Goal: Navigation & Orientation: Find specific page/section

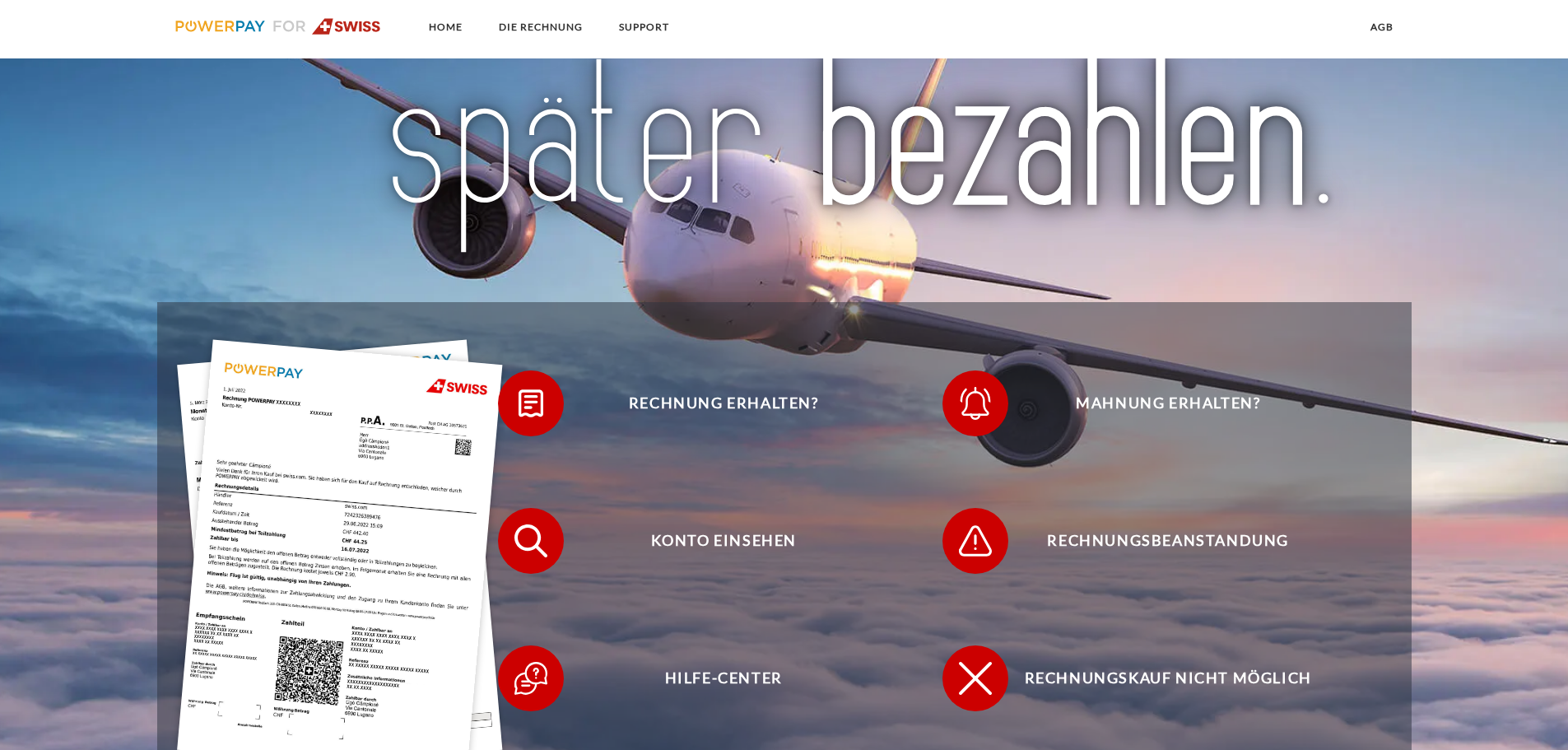
scroll to position [412, 0]
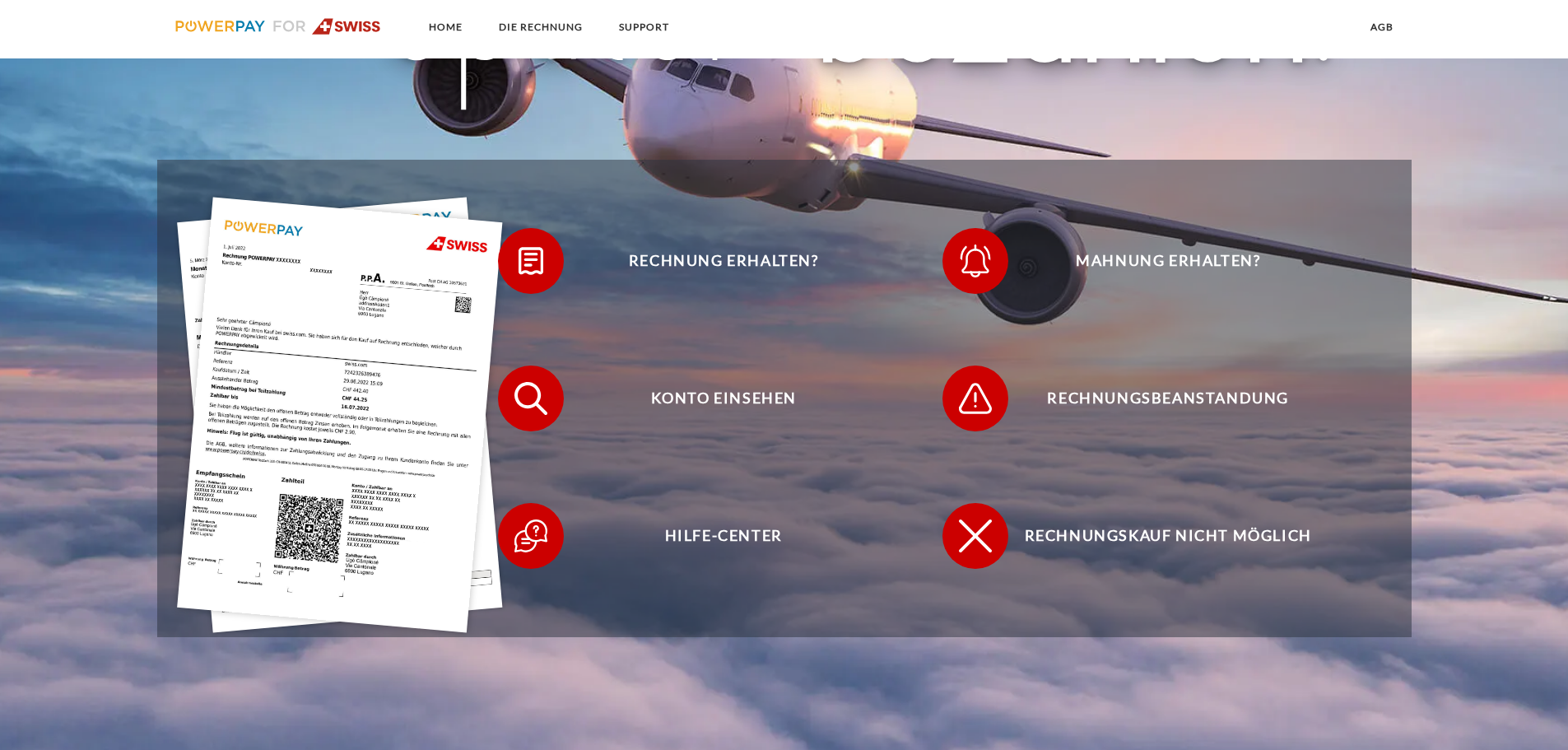
click at [401, 352] on img at bounding box center [340, 416] width 326 height 436
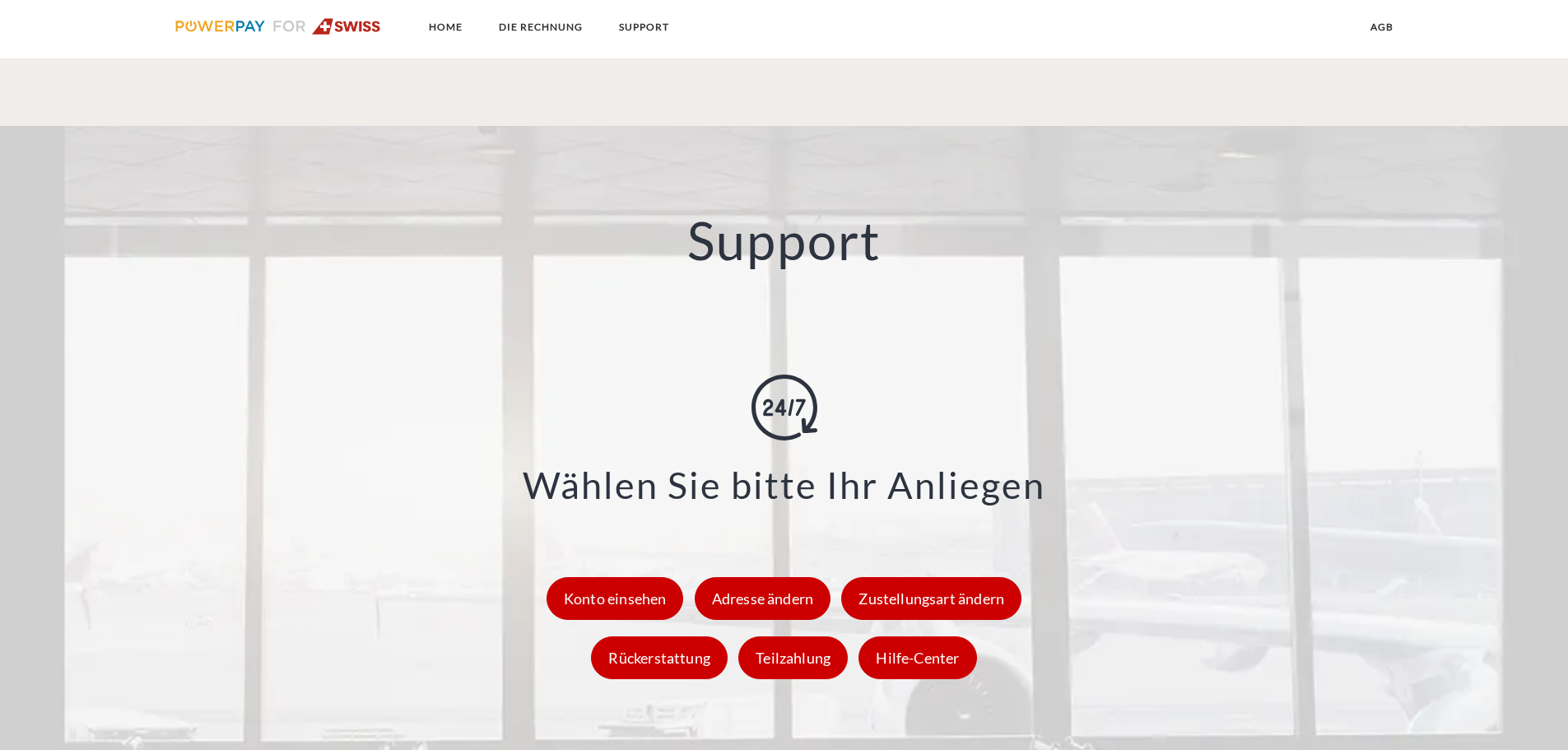
scroll to position [2242, 0]
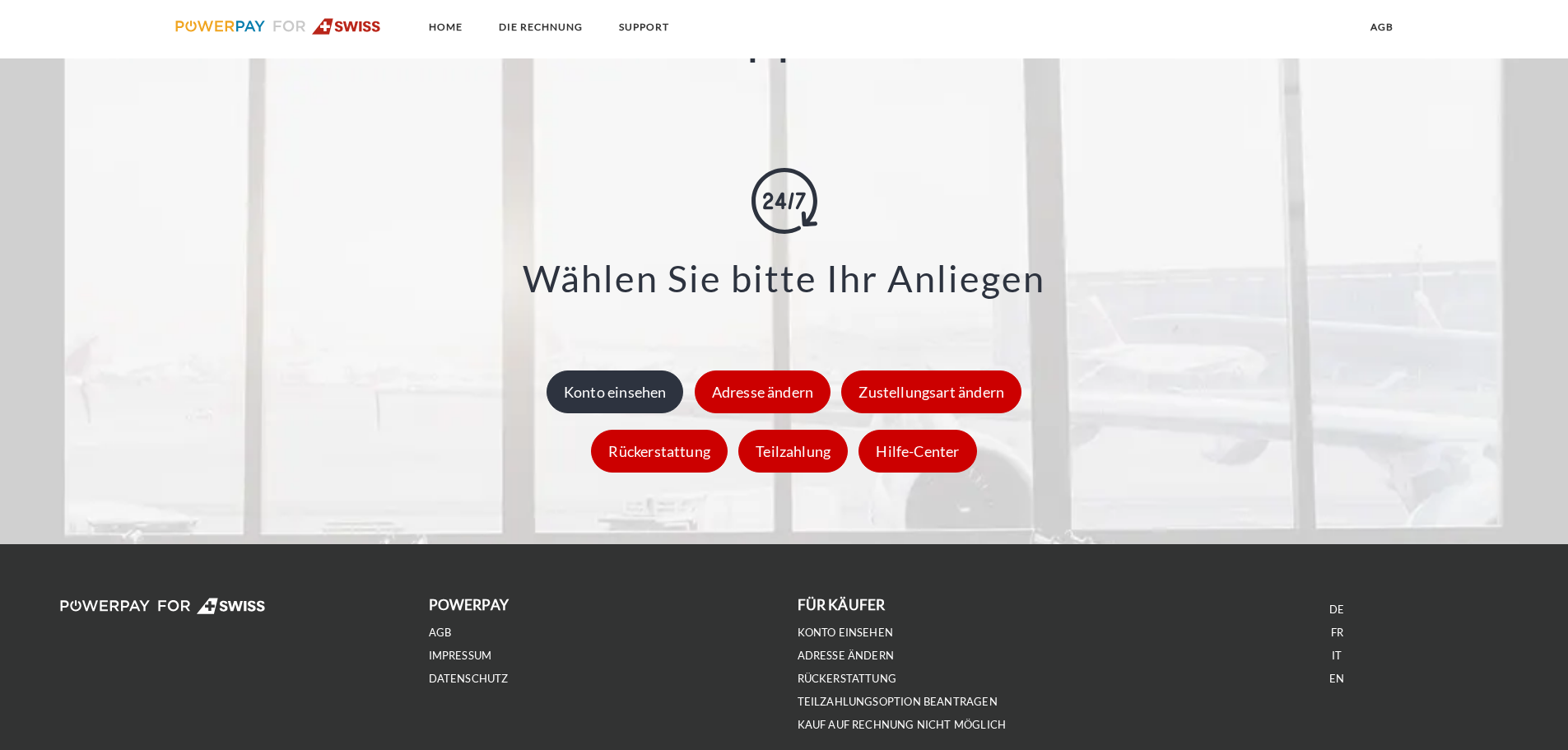
click at [588, 392] on div "Konto einsehen" at bounding box center [615, 391] width 137 height 43
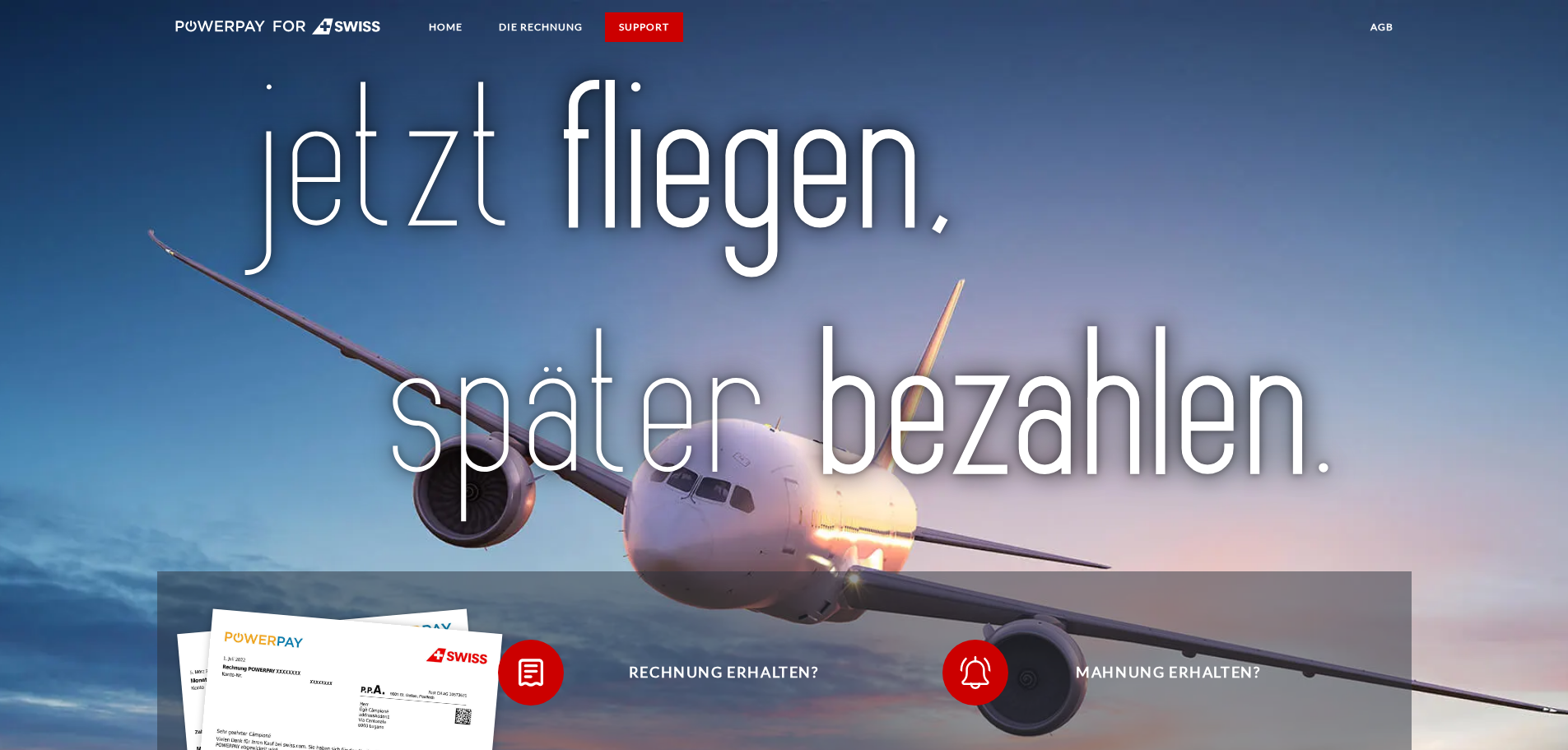
click at [652, 27] on link "SUPPORT" at bounding box center [644, 27] width 79 height 29
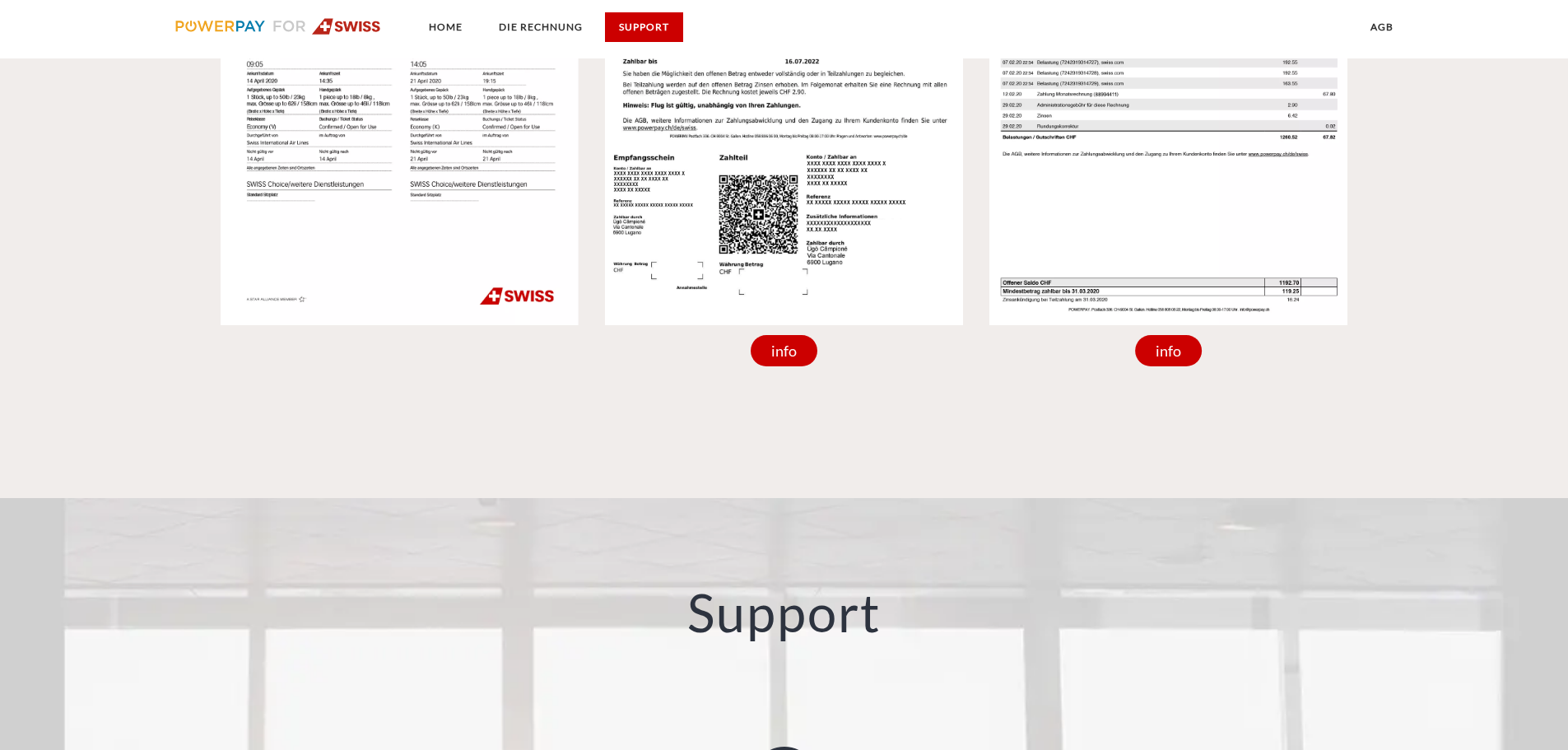
scroll to position [2166, 0]
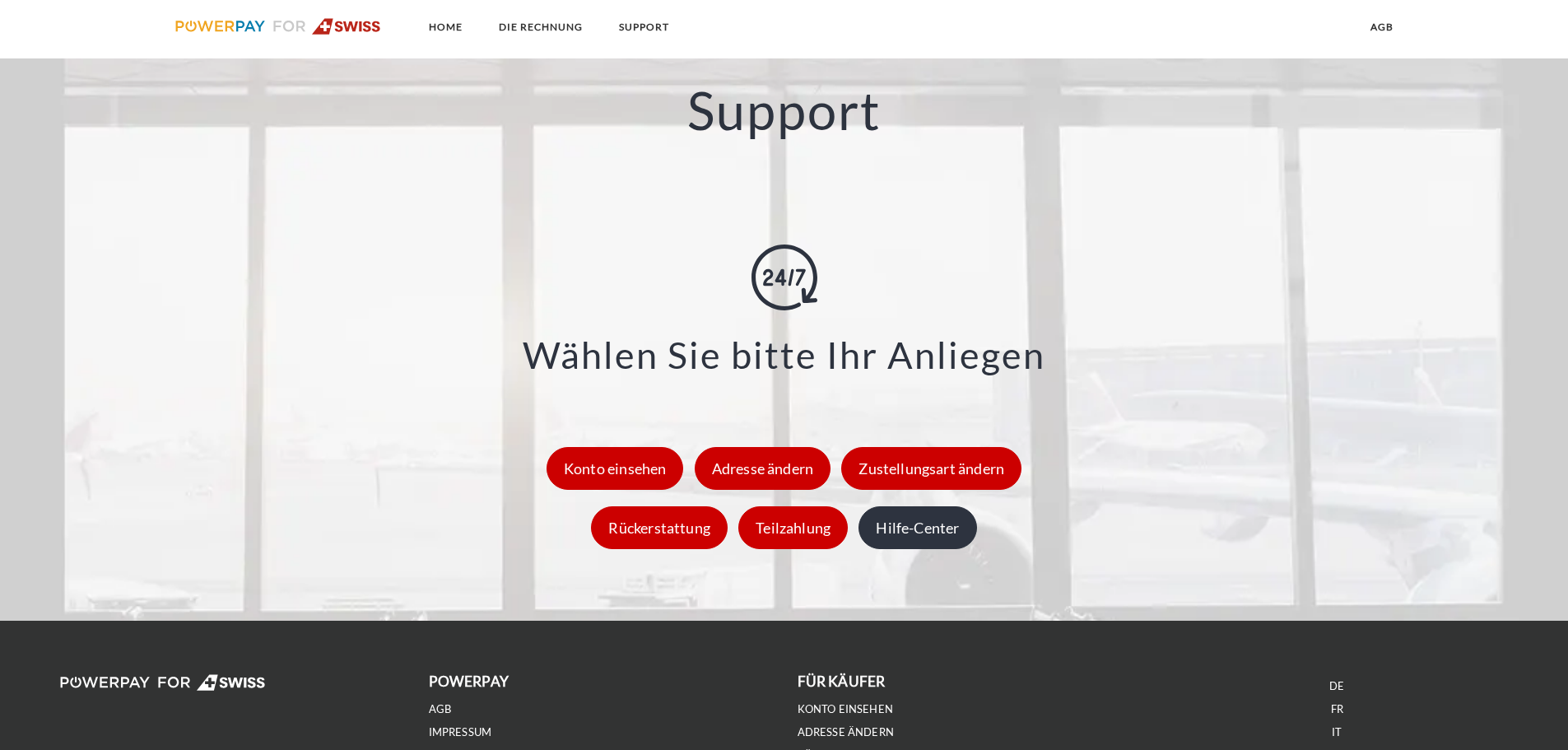
click at [928, 544] on div "Hilfe-Center" at bounding box center [918, 527] width 117 height 43
click at [629, 474] on div "Konto einsehen" at bounding box center [615, 468] width 137 height 43
